Goal: Task Accomplishment & Management: Complete application form

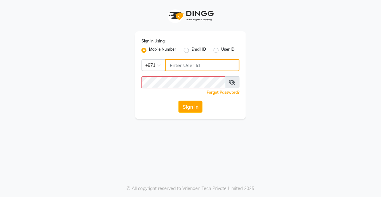
click at [205, 65] on input "Username" at bounding box center [202, 65] width 74 height 12
type input "524313703"
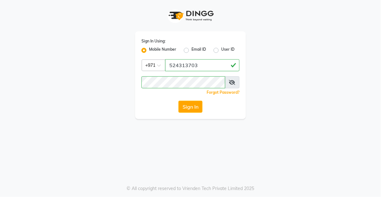
click at [186, 111] on button "Sign In" at bounding box center [190, 107] width 24 height 12
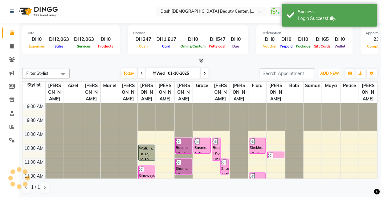
click at [330, 70] on button "ADD NEW Toggle Dropdown" at bounding box center [330, 73] width 22 height 9
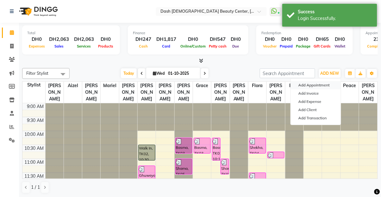
click at [320, 83] on button "Add Appointment" at bounding box center [316, 85] width 50 height 8
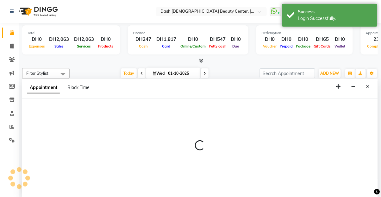
select select "tentative"
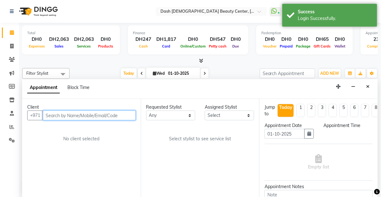
select select "600"
click at [81, 110] on input "text" at bounding box center [89, 115] width 93 height 10
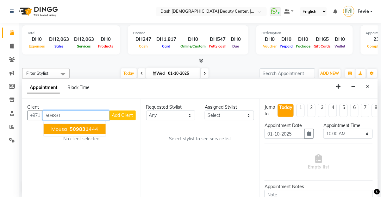
click at [71, 126] on span "509831" at bounding box center [79, 129] width 19 height 6
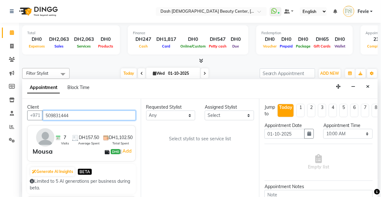
type input "509831444"
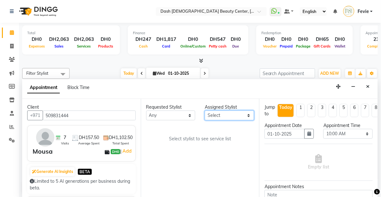
click at [233, 110] on select "Select [PERSON_NAME] [PERSON_NAME] [PERSON_NAME] [PERSON_NAME] [PERSON_NAME] [P…" at bounding box center [229, 115] width 49 height 10
select select "81114"
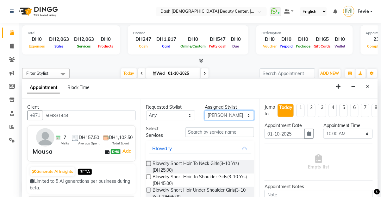
click at [205, 110] on select "Select [PERSON_NAME] [PERSON_NAME] [PERSON_NAME] [PERSON_NAME] [PERSON_NAME] [P…" at bounding box center [229, 115] width 49 height 10
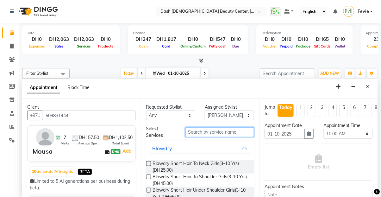
click at [214, 127] on input "text" at bounding box center [219, 132] width 69 height 10
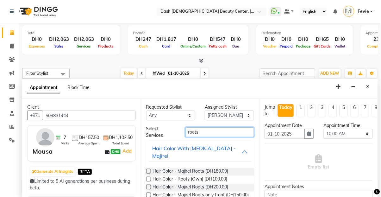
type input "roots"
click at [149, 169] on label at bounding box center [148, 171] width 5 height 5
click at [149, 169] on input "checkbox" at bounding box center [148, 171] width 4 height 4
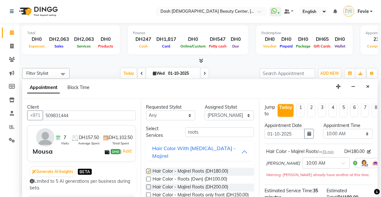
checkbox input "false"
click at [336, 129] on select "Select 10:00 AM 10:15 AM 10:30 AM 10:45 AM 11:00 AM 11:15 AM 11:30 AM 11:45 AM …" at bounding box center [347, 134] width 49 height 10
select select "960"
click at [323, 129] on select "Select 10:00 AM 10:15 AM 10:30 AM 10:45 AM 11:00 AM 11:15 AM 11:30 AM 11:45 AM …" at bounding box center [347, 134] width 49 height 10
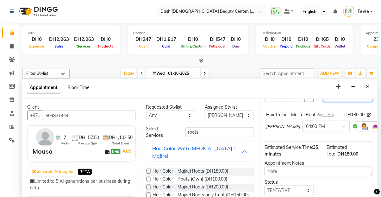
scroll to position [68, 0]
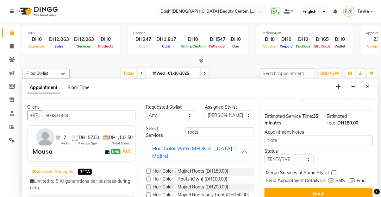
click at [328, 169] on span "Merge Services of Same Stylist" at bounding box center [297, 173] width 63 height 8
click at [329, 178] on label at bounding box center [331, 180] width 5 height 5
click at [329, 179] on input "checkbox" at bounding box center [331, 181] width 4 height 4
checkbox input "false"
click at [333, 170] on label at bounding box center [333, 172] width 5 height 5
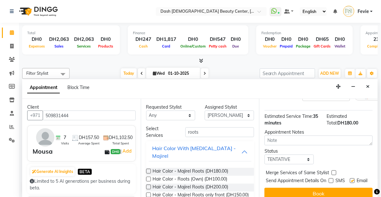
click at [333, 171] on input "checkbox" at bounding box center [333, 173] width 4 height 4
checkbox input "true"
click at [351, 178] on label at bounding box center [352, 180] width 5 height 5
click at [351, 179] on input "checkbox" at bounding box center [352, 181] width 4 height 4
checkbox input "false"
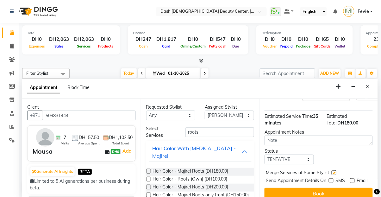
click at [336, 189] on button "Book" at bounding box center [318, 193] width 108 height 11
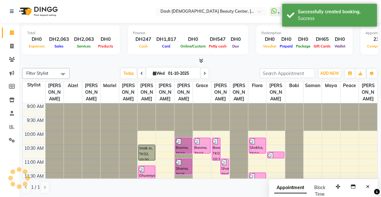
scroll to position [0, 0]
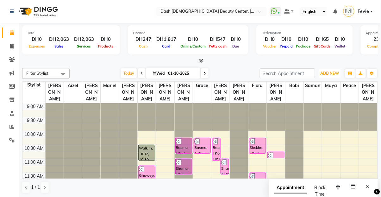
click at [331, 76] on button "ADD NEW Toggle Dropdown" at bounding box center [330, 73] width 22 height 9
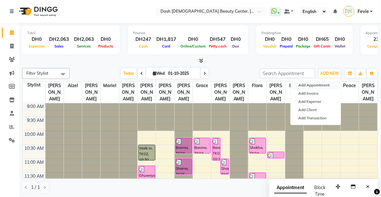
click at [318, 88] on button "Add Appointment" at bounding box center [316, 85] width 50 height 8
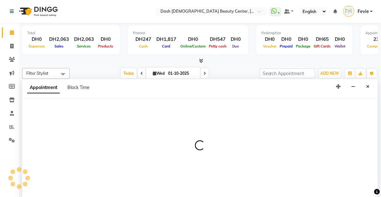
select select "tentative"
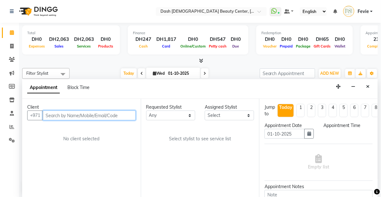
select select "600"
click at [98, 110] on input "text" at bounding box center [89, 115] width 93 height 10
type input "504716958"
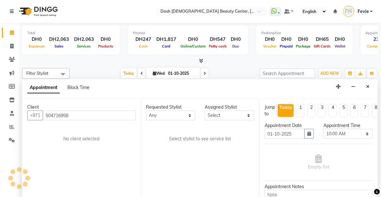
click at [250, 115] on div "Requested Stylist Any [PERSON_NAME] [PERSON_NAME] [PERSON_NAME] [PERSON_NAME] […" at bounding box center [200, 148] width 119 height 98
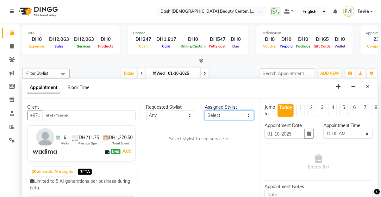
click at [225, 110] on select "Select [PERSON_NAME] [PERSON_NAME] [PERSON_NAME] [PERSON_NAME] [PERSON_NAME] [P…" at bounding box center [229, 115] width 49 height 10
select select "81111"
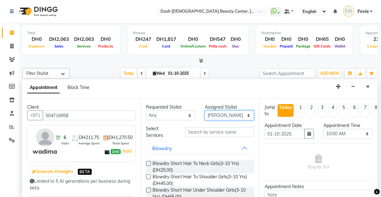
click at [205, 110] on select "Select [PERSON_NAME] [PERSON_NAME] [PERSON_NAME] [PERSON_NAME] [PERSON_NAME] [P…" at bounding box center [229, 115] width 49 height 10
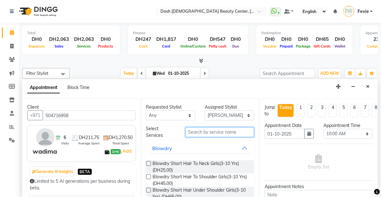
click at [210, 127] on input "text" at bounding box center [219, 132] width 69 height 10
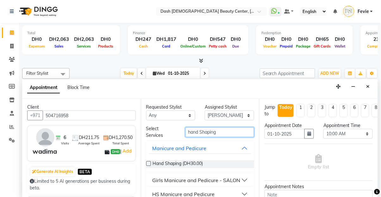
type input "hand Shaping"
click at [147, 161] on label at bounding box center [148, 163] width 5 height 5
click at [147, 162] on input "checkbox" at bounding box center [148, 164] width 4 height 4
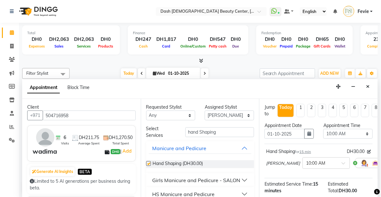
checkbox input "false"
click at [224, 127] on input "hand Shaping" at bounding box center [219, 132] width 69 height 10
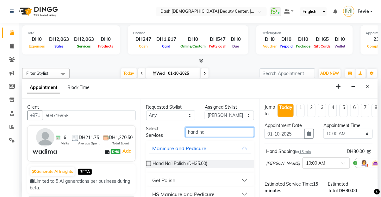
type input "hand nail"
click at [149, 161] on label at bounding box center [148, 163] width 5 height 5
click at [149, 162] on input "checkbox" at bounding box center [148, 164] width 4 height 4
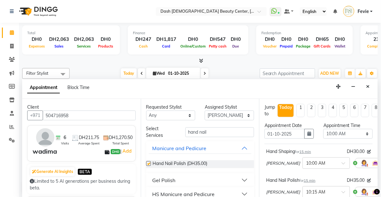
checkbox input "false"
click at [350, 129] on select "Select 10:00 AM 10:15 AM 10:30 AM 10:45 AM 11:00 AM 11:15 AM 11:30 AM 11:45 AM …" at bounding box center [347, 134] width 49 height 10
select select "960"
click at [323, 129] on select "Select 10:00 AM 10:15 AM 10:30 AM 10:45 AM 11:00 AM 11:15 AM 11:30 AM 11:45 AM …" at bounding box center [347, 134] width 49 height 10
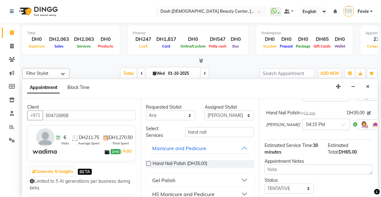
scroll to position [96, 0]
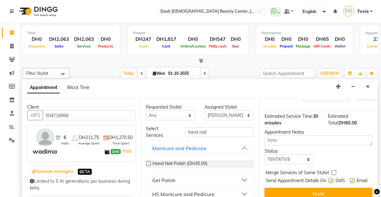
click at [334, 170] on label at bounding box center [333, 172] width 5 height 5
click at [334, 171] on input "checkbox" at bounding box center [333, 173] width 4 height 4
checkbox input "true"
click at [331, 178] on label at bounding box center [331, 180] width 5 height 5
click at [331, 179] on input "checkbox" at bounding box center [331, 181] width 4 height 4
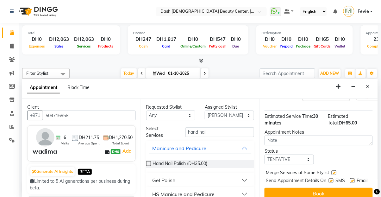
checkbox input "false"
click at [351, 169] on div "Merge Services of Same Stylist" at bounding box center [318, 173] width 108 height 8
click at [342, 177] on span "SMS" at bounding box center [339, 181] width 9 height 8
click at [351, 178] on label at bounding box center [352, 180] width 5 height 5
click at [351, 179] on input "checkbox" at bounding box center [352, 181] width 4 height 4
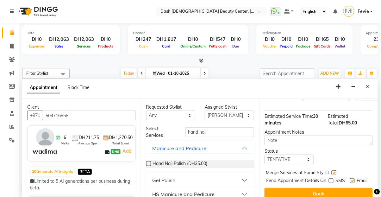
checkbox input "false"
click at [323, 188] on button "Book" at bounding box center [318, 193] width 108 height 11
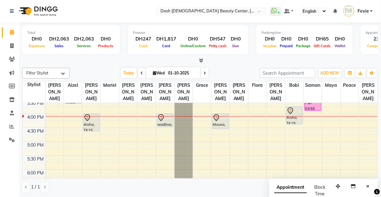
scroll to position [159, 0]
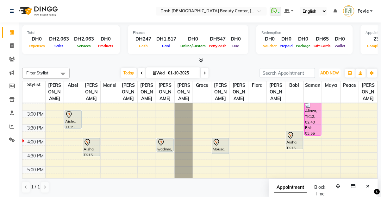
click at [334, 71] on span "ADD NEW" at bounding box center [329, 73] width 19 height 5
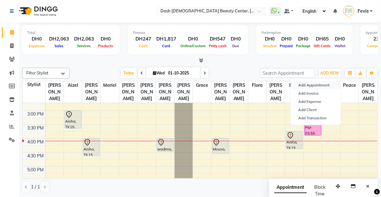
click at [320, 83] on button "Add Appointment" at bounding box center [316, 85] width 50 height 8
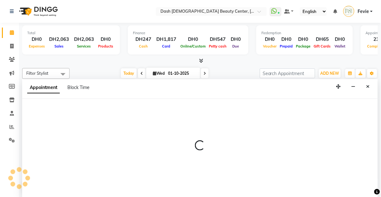
select select "600"
select select "tentative"
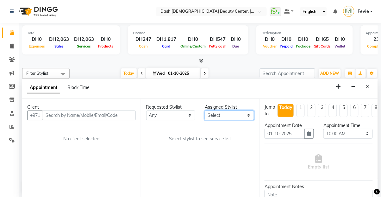
click at [231, 110] on select "Select [PERSON_NAME] [PERSON_NAME] [PERSON_NAME] [PERSON_NAME] [PERSON_NAME] [P…" at bounding box center [229, 115] width 49 height 10
select select "81112"
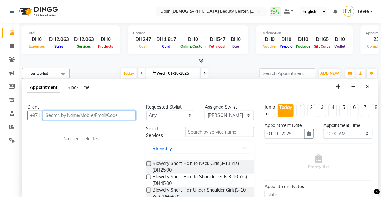
click at [89, 110] on input "text" at bounding box center [89, 115] width 93 height 10
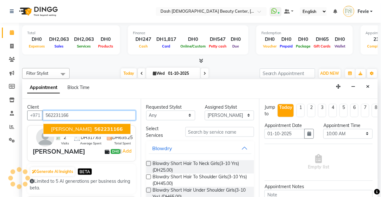
click at [94, 126] on span "562231166" at bounding box center [108, 129] width 28 height 6
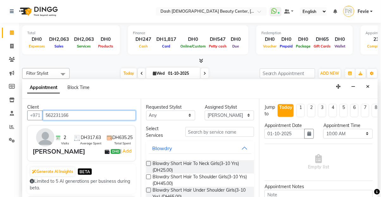
type input "562231166"
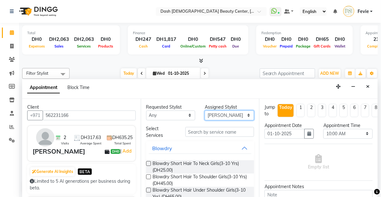
click at [229, 110] on select "Select [PERSON_NAME] [PERSON_NAME] [PERSON_NAME] [PERSON_NAME] [PERSON_NAME] [P…" at bounding box center [229, 115] width 49 height 10
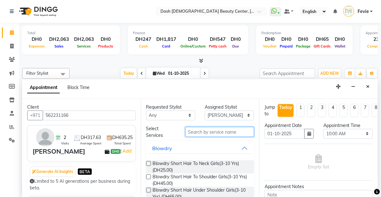
click at [223, 127] on input "text" at bounding box center [219, 132] width 69 height 10
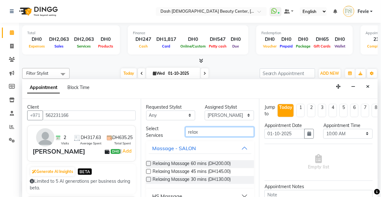
type input "relax"
click at [150, 161] on label at bounding box center [148, 163] width 5 height 5
click at [150, 162] on input "checkbox" at bounding box center [148, 164] width 4 height 4
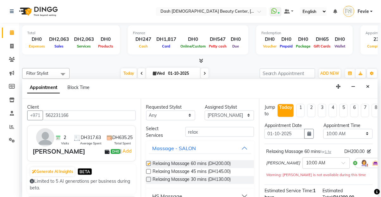
checkbox input "false"
click at [351, 129] on select "Select 10:00 AM 10:15 AM 10:30 AM 10:45 AM 11:00 AM 11:15 AM 11:30 AM 11:45 AM …" at bounding box center [347, 134] width 49 height 10
select select "1020"
click at [323, 129] on select "Select 10:00 AM 10:15 AM 10:30 AM 10:45 AM 11:00 AM 11:15 AM 11:30 AM 11:45 AM …" at bounding box center [347, 134] width 49 height 10
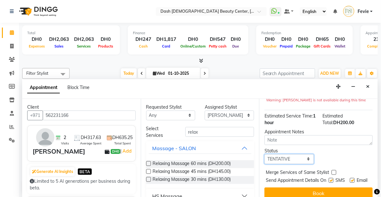
click at [300, 154] on select "Select TENTATIVE CONFIRM CHECK-IN UPCOMING" at bounding box center [288, 159] width 49 height 10
select select "upcoming"
click at [264, 154] on select "Select TENTATIVE CONFIRM CHECK-IN UPCOMING" at bounding box center [288, 159] width 49 height 10
click at [333, 170] on label at bounding box center [333, 172] width 5 height 5
click at [333, 171] on input "checkbox" at bounding box center [333, 173] width 4 height 4
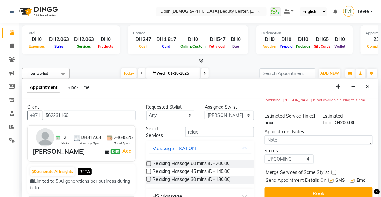
checkbox input "true"
click at [329, 178] on label at bounding box center [331, 180] width 5 height 5
click at [329, 179] on input "checkbox" at bounding box center [331, 181] width 4 height 4
checkbox input "false"
click at [351, 178] on label at bounding box center [352, 180] width 5 height 5
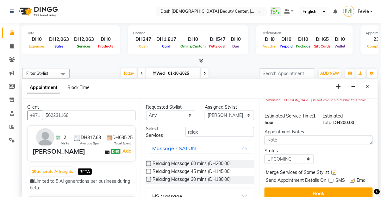
click at [351, 179] on input "checkbox" at bounding box center [352, 181] width 4 height 4
checkbox input "false"
click at [344, 187] on button "Book" at bounding box center [318, 192] width 108 height 11
